Goal: Find specific page/section: Find specific page/section

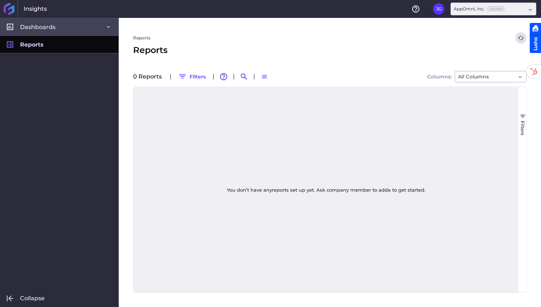
click at [109, 25] on icon at bounding box center [109, 27] width 6 height 6
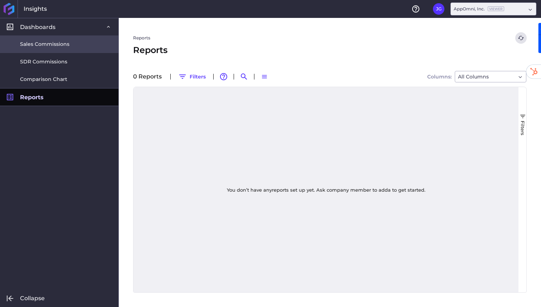
click at [57, 47] on span "Sales Commissions" at bounding box center [44, 44] width 49 height 8
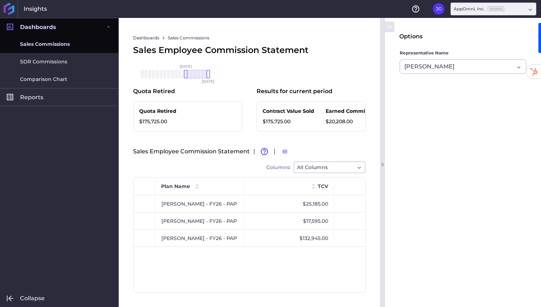
scroll to position [0, 632]
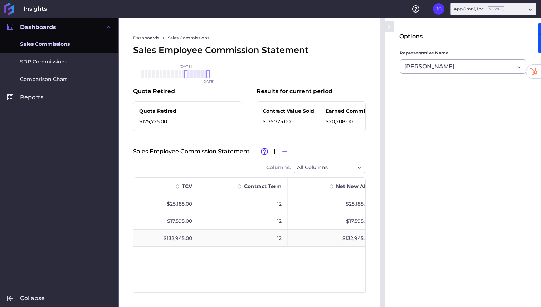
drag, startPoint x: 192, startPoint y: 237, endPoint x: 163, endPoint y: 237, distance: 28.3
click at [163, 237] on div "$132,945.00" at bounding box center [153, 237] width 89 height 17
drag, startPoint x: 161, startPoint y: 238, endPoint x: 197, endPoint y: 238, distance: 36.5
click at [197, 238] on div "$132,945.00" at bounding box center [153, 237] width 89 height 17
